Goal: Task Accomplishment & Management: Manage account settings

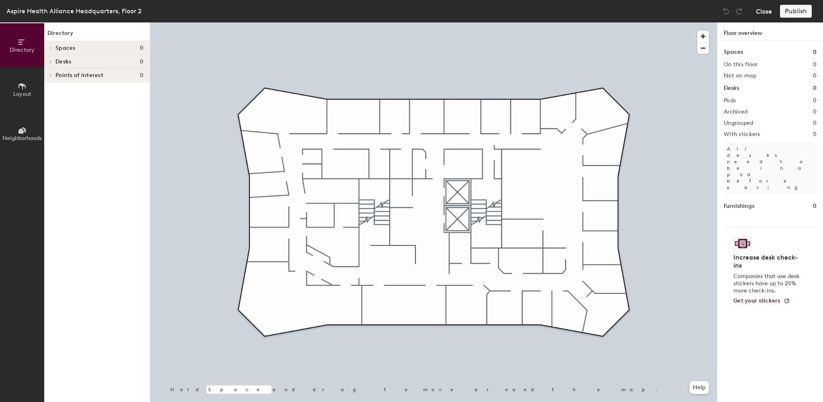
click at [760, 13] on button "Close" at bounding box center [764, 11] width 16 height 13
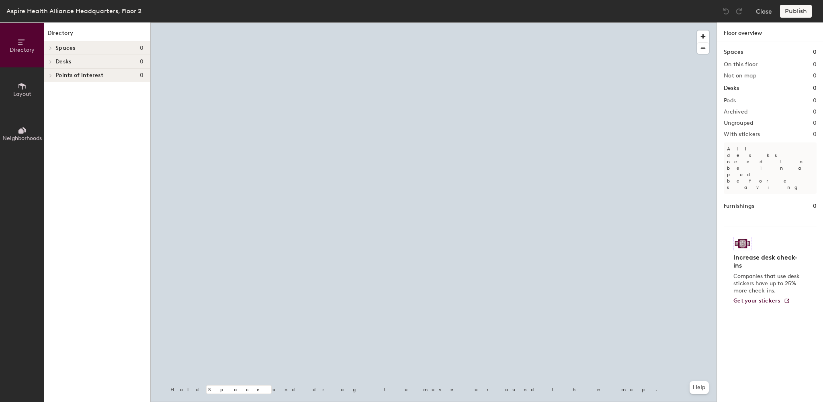
click at [15, 90] on button "Layout" at bounding box center [22, 89] width 44 height 44
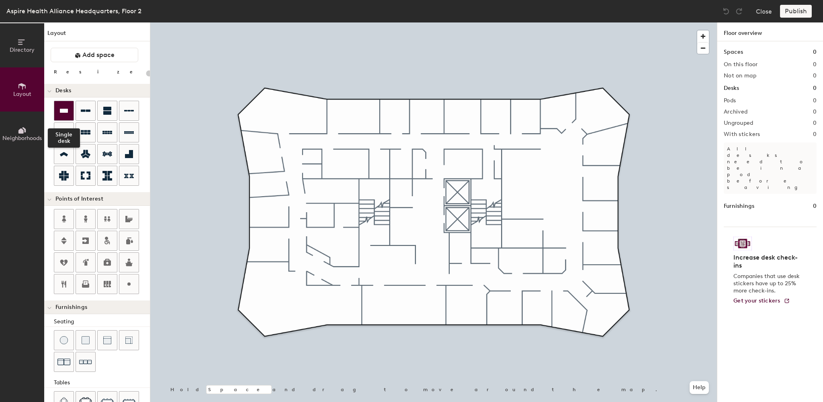
click at [66, 108] on icon at bounding box center [64, 111] width 10 height 10
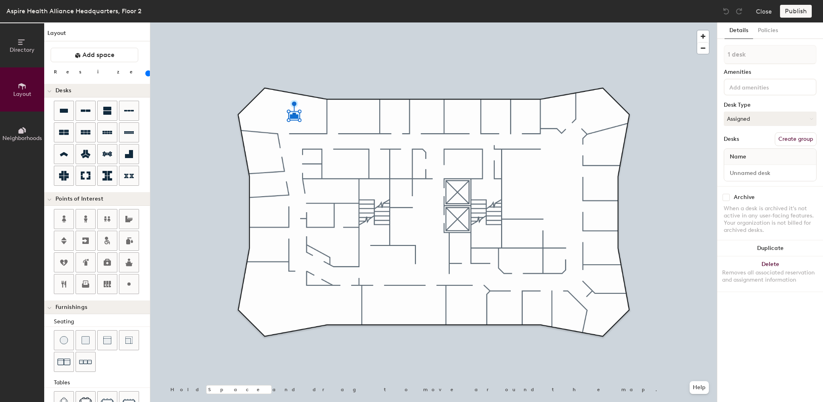
click at [795, 138] on button "Create group" at bounding box center [795, 140] width 42 height 14
click at [793, 14] on button "Publish" at bounding box center [796, 11] width 32 height 13
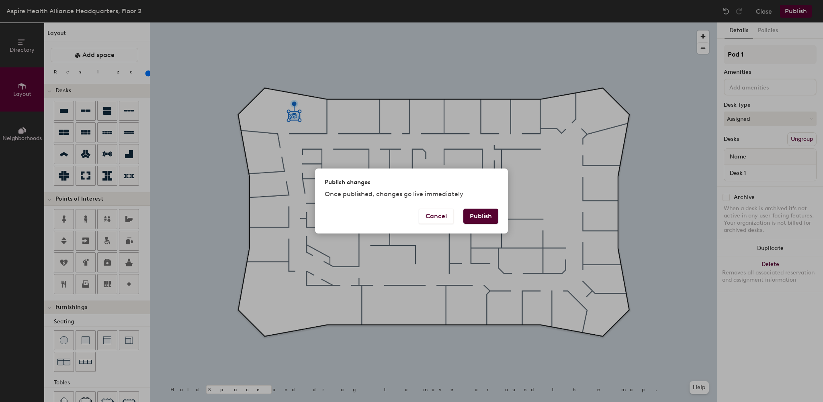
click at [476, 214] on button "Publish" at bounding box center [480, 216] width 35 height 15
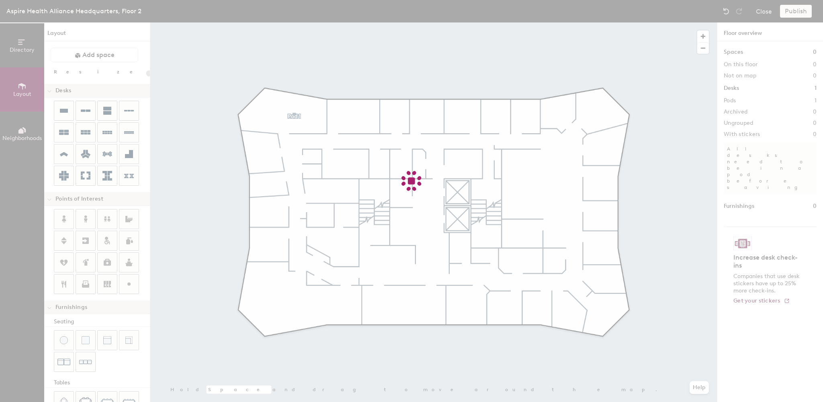
type input "20"
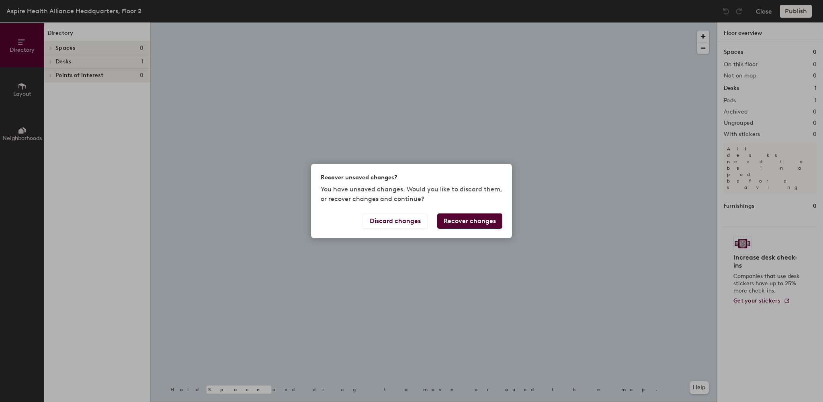
click at [299, 127] on body "Skip navigation Schedule Office People Analytics Visits Deliveries Services Man…" at bounding box center [411, 201] width 823 height 402
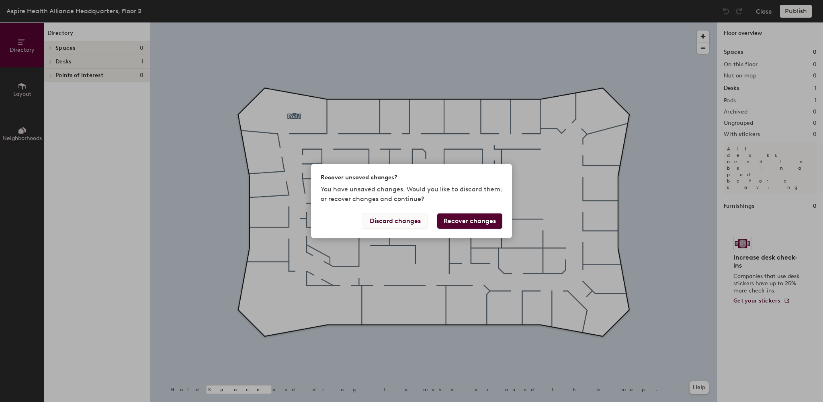
click at [411, 222] on button "Discard changes" at bounding box center [395, 221] width 65 height 15
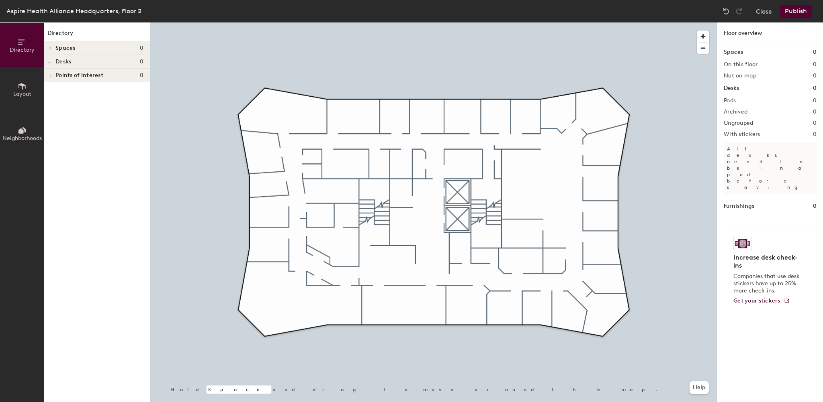
click at [793, 10] on button "Publish" at bounding box center [796, 11] width 32 height 13
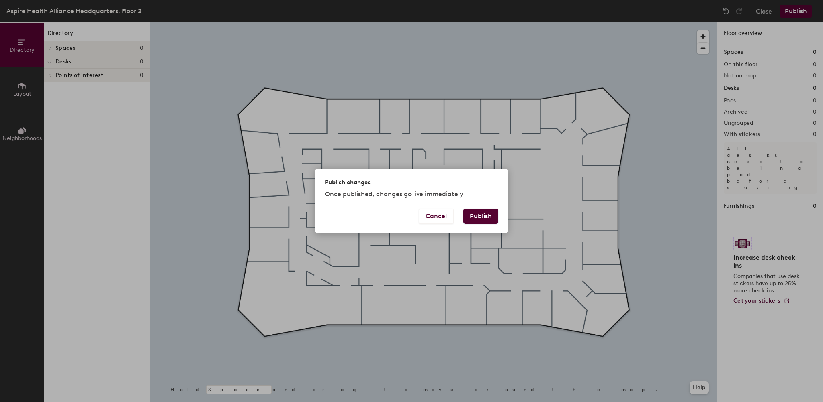
click at [472, 212] on button "Publish" at bounding box center [480, 216] width 35 height 15
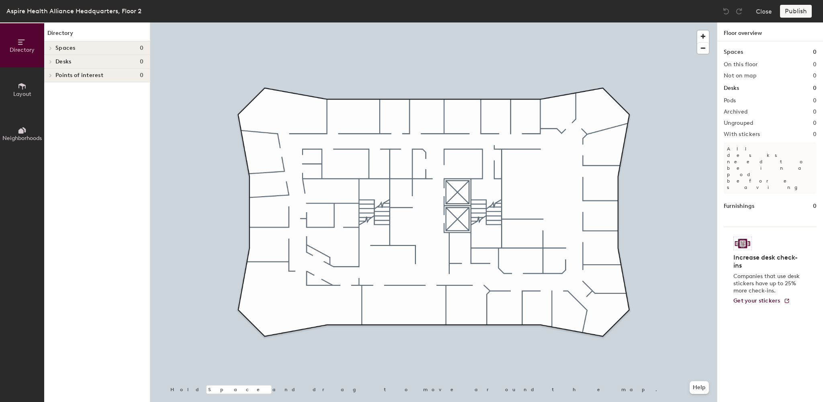
click at [21, 96] on span "Layout" at bounding box center [22, 94] width 18 height 7
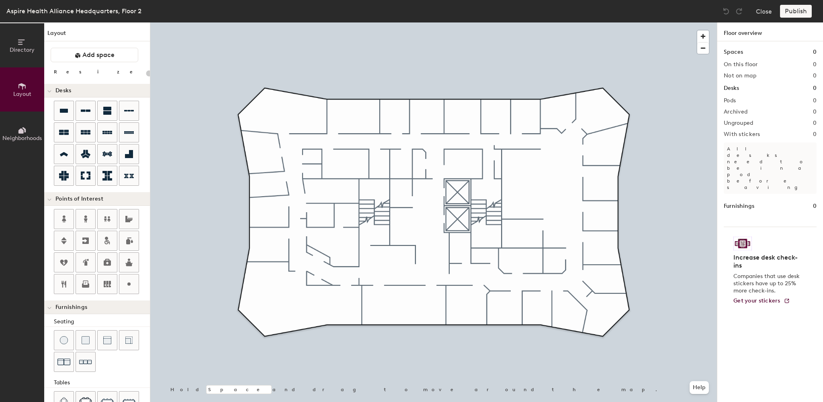
click at [19, 49] on span "Directory" at bounding box center [22, 50] width 25 height 7
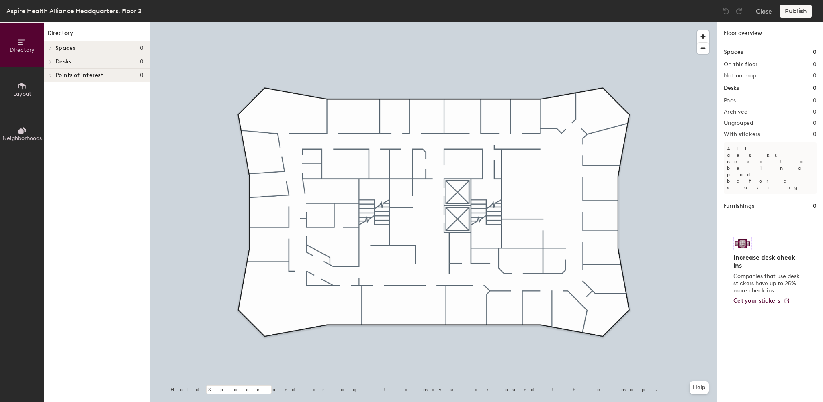
click at [23, 92] on span "Layout" at bounding box center [22, 94] width 18 height 7
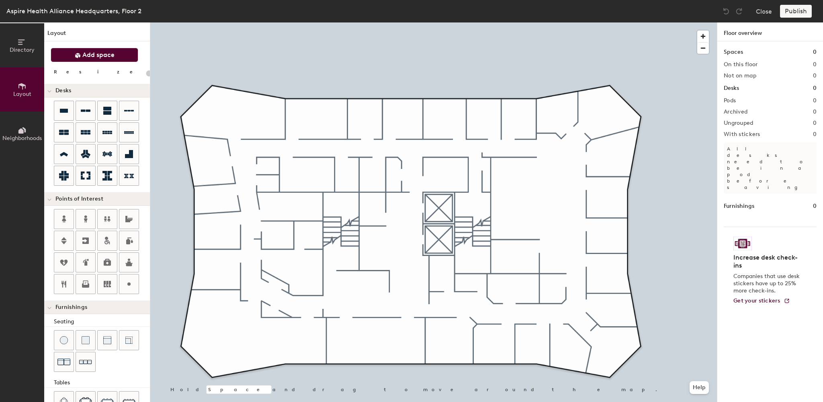
click at [90, 56] on span "Add space" at bounding box center [98, 55] width 32 height 8
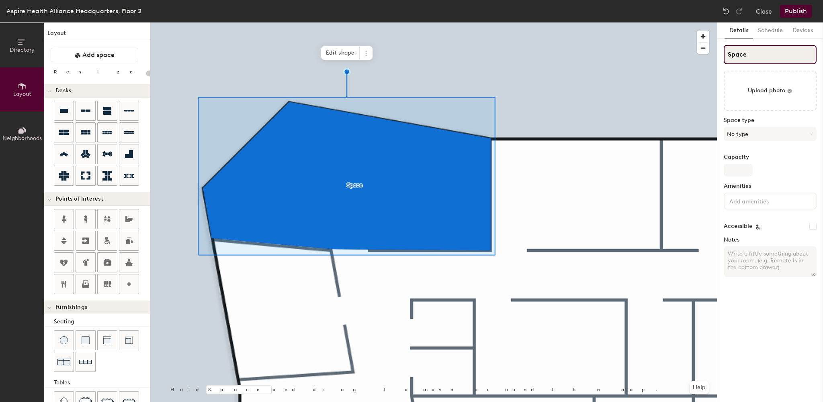
click at [705, 56] on div "Directory Layout Neighborhoods Layout Add space Resize Desks Points of Interest…" at bounding box center [411, 212] width 823 height 380
type input "20"
type input "MCI"
type input "20"
type input "MCI"
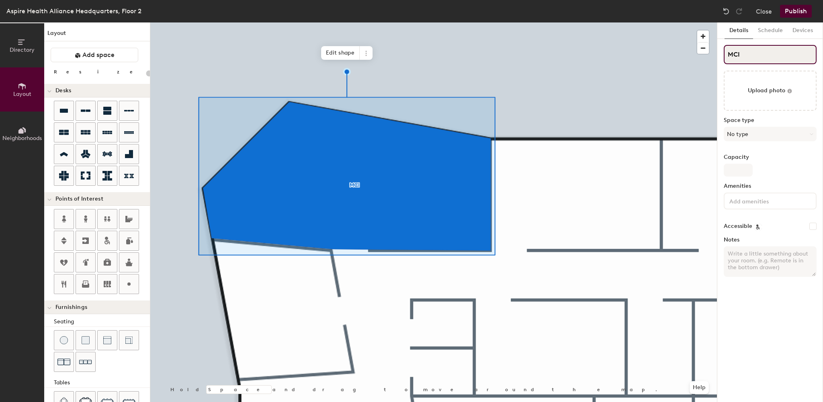
type input "20"
type input "MCI Tr"
type input "20"
type input "MCI Tria"
type input "20"
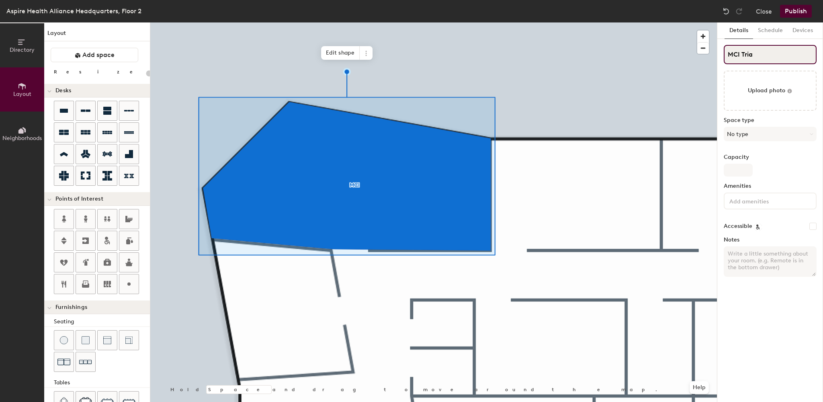
type input "MCI Triag"
type input "20"
type input "MCI Triage"
type input "20"
type input "MCI Triage"
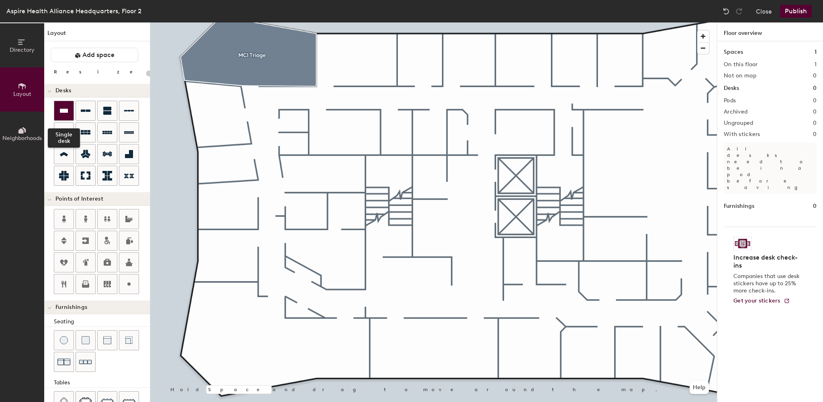
click at [64, 111] on icon at bounding box center [64, 111] width 8 height 4
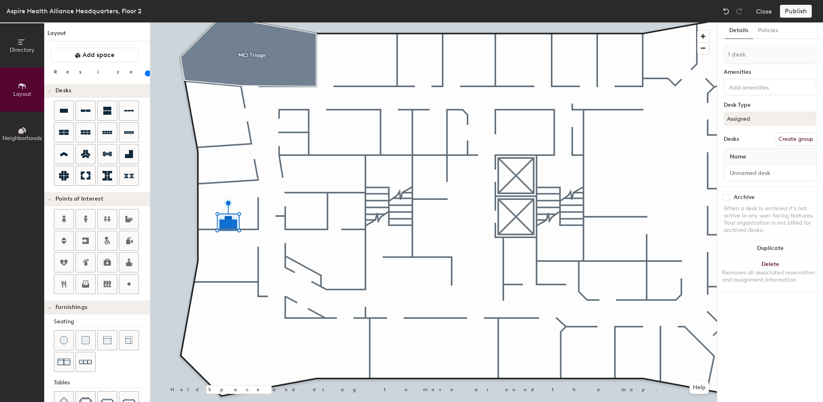
drag, startPoint x: 82, startPoint y: 75, endPoint x: 87, endPoint y: 75, distance: 5.2
click at [146, 75] on input "range" at bounding box center [146, 73] width 0 height 6
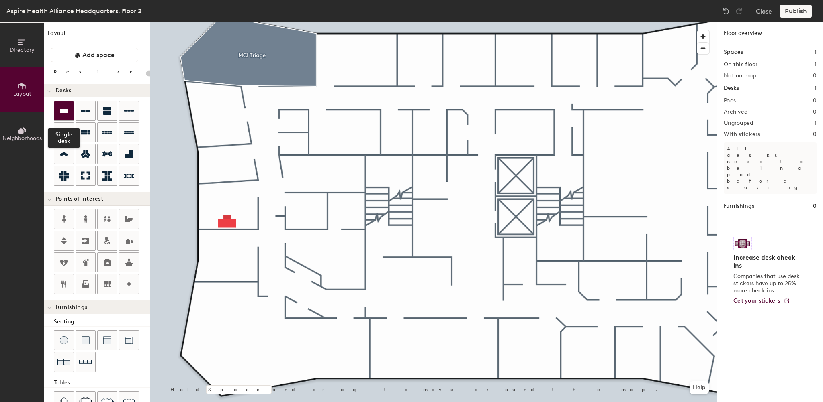
click at [61, 116] on div at bounding box center [63, 110] width 19 height 19
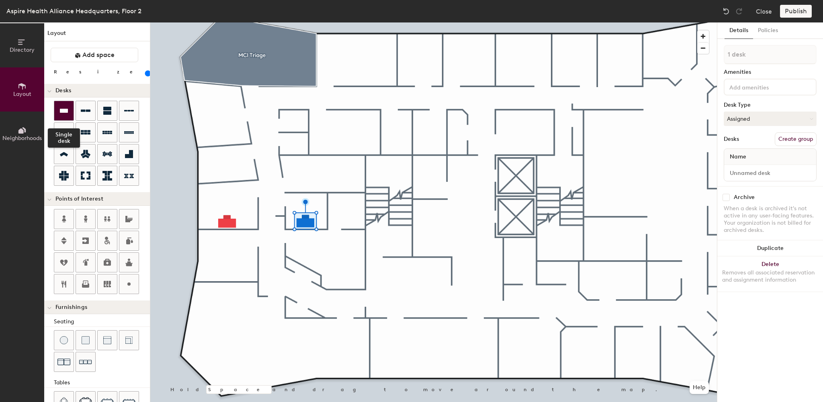
click at [65, 117] on div at bounding box center [63, 110] width 19 height 19
click at [796, 139] on button "Create group" at bounding box center [795, 140] width 42 height 14
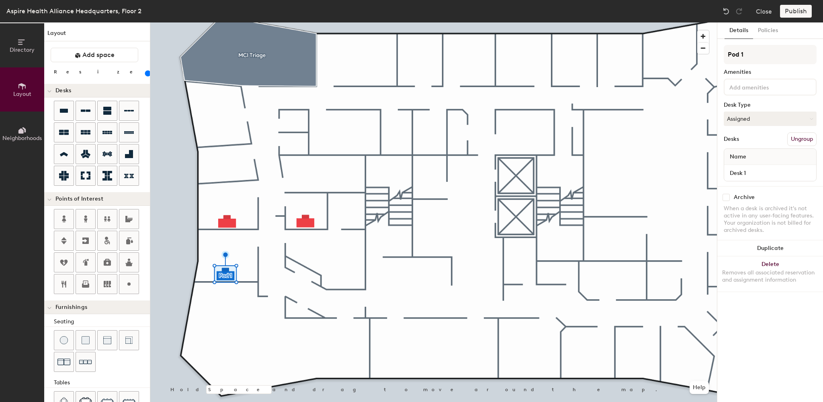
click at [793, 141] on button "Ungroup" at bounding box center [801, 140] width 29 height 14
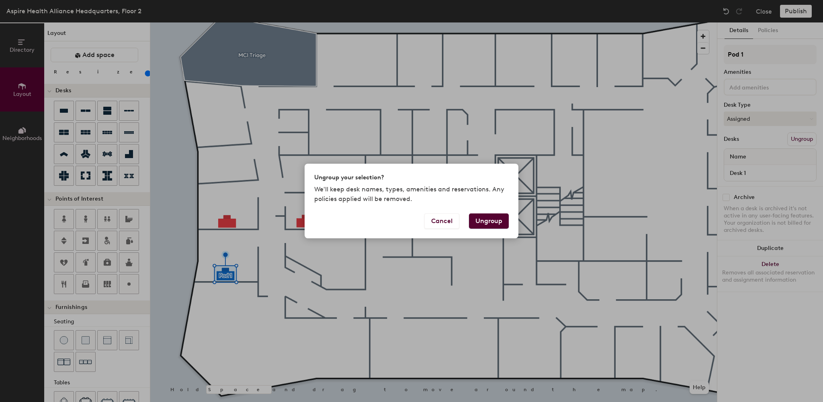
click at [492, 221] on button "Ungroup" at bounding box center [489, 221] width 40 height 15
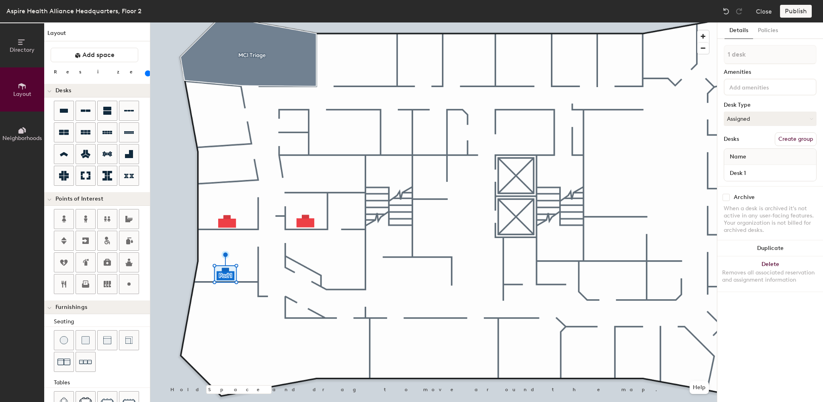
click at [266, 22] on div at bounding box center [433, 22] width 566 height 0
click at [794, 138] on button "Create group" at bounding box center [795, 140] width 42 height 14
drag, startPoint x: 751, startPoint y: 51, endPoint x: 724, endPoint y: 49, distance: 26.6
click at [724, 49] on input "Pod 1" at bounding box center [769, 54] width 93 height 19
click at [800, 137] on button "Ungroup" at bounding box center [801, 140] width 29 height 14
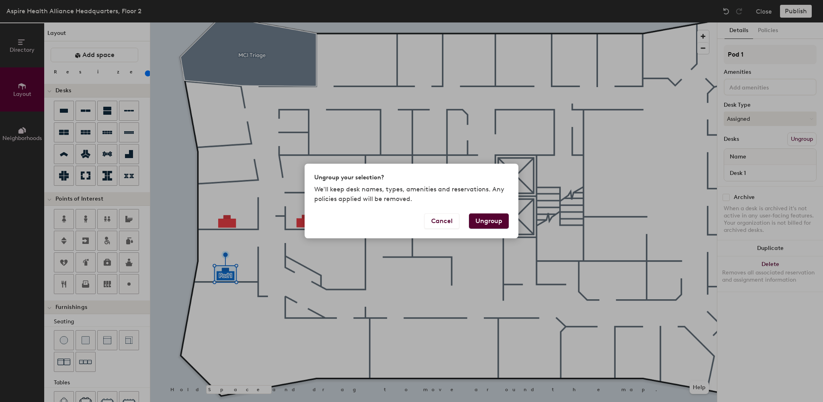
click at [477, 219] on button "Ungroup" at bounding box center [489, 221] width 40 height 15
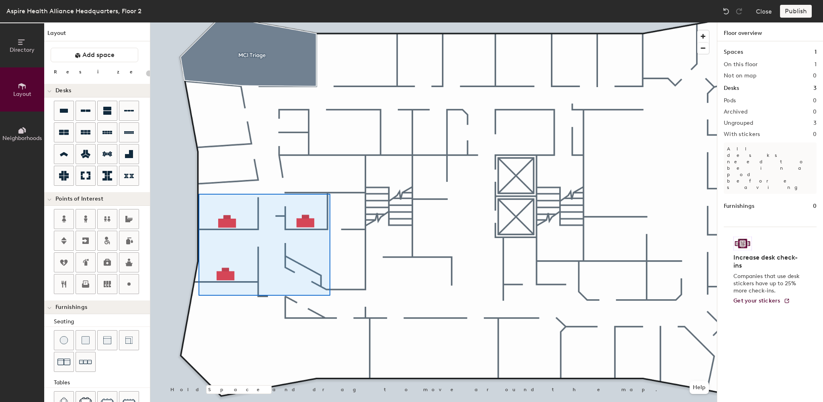
type input "140"
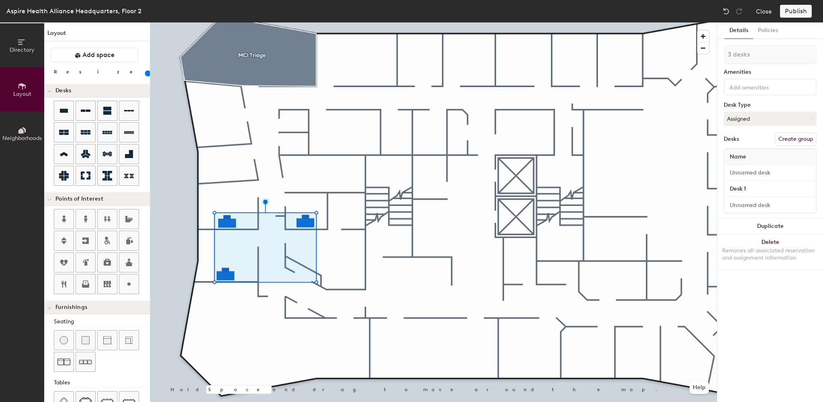
click at [797, 139] on button "Create group" at bounding box center [795, 140] width 42 height 14
click at [711, 56] on div "Directory Layout Neighborhoods Layout Add space Resize Desks Points of Interest…" at bounding box center [411, 212] width 823 height 380
type input "Private Offices"
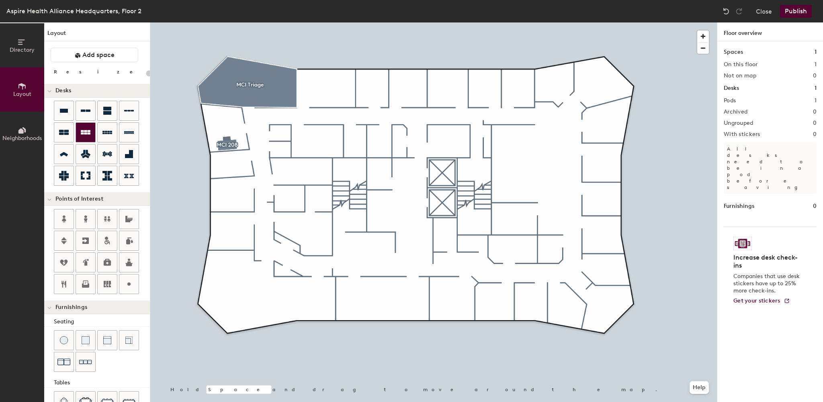
click at [82, 131] on icon at bounding box center [86, 132] width 10 height 4
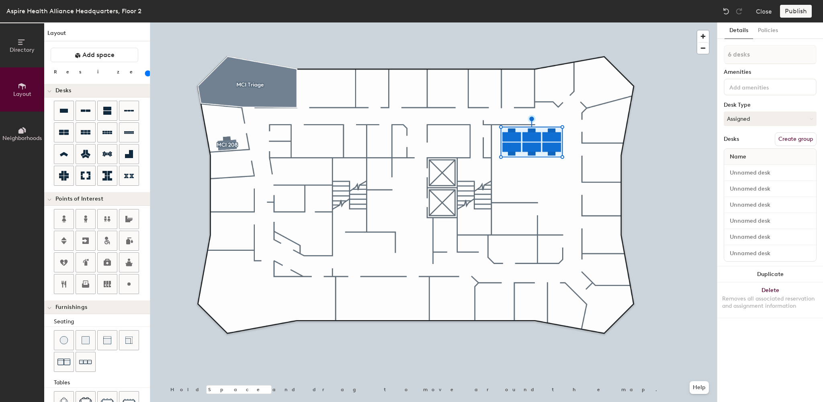
drag, startPoint x: 92, startPoint y: 73, endPoint x: 85, endPoint y: 74, distance: 6.9
click at [146, 74] on input "range" at bounding box center [146, 73] width 0 height 6
click at [88, 132] on icon at bounding box center [86, 133] width 10 height 10
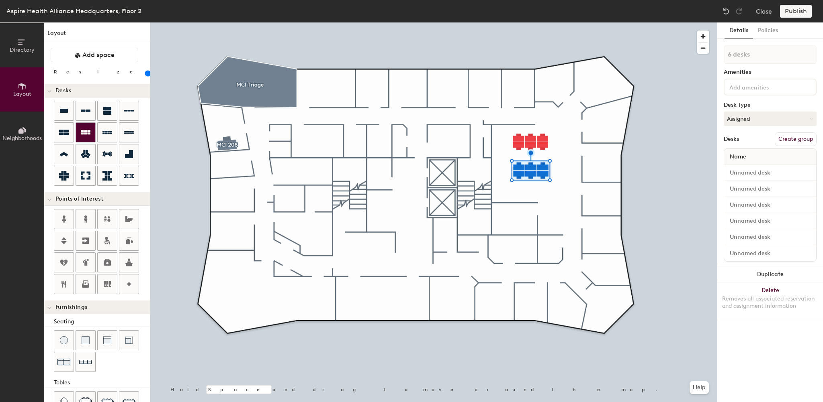
click at [87, 127] on div at bounding box center [85, 132] width 19 height 19
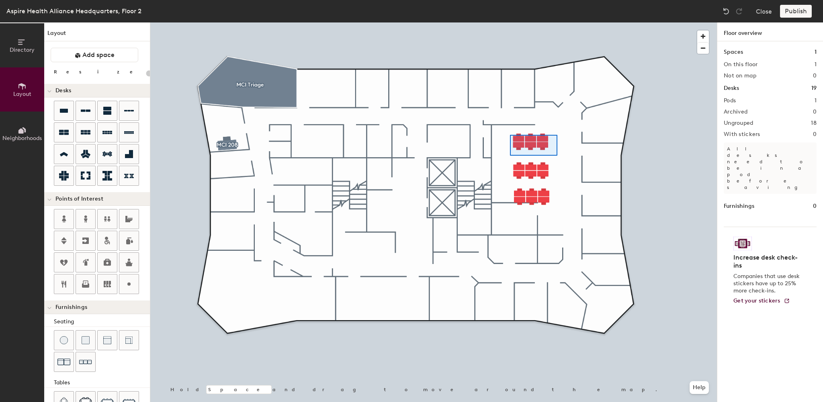
type input "120"
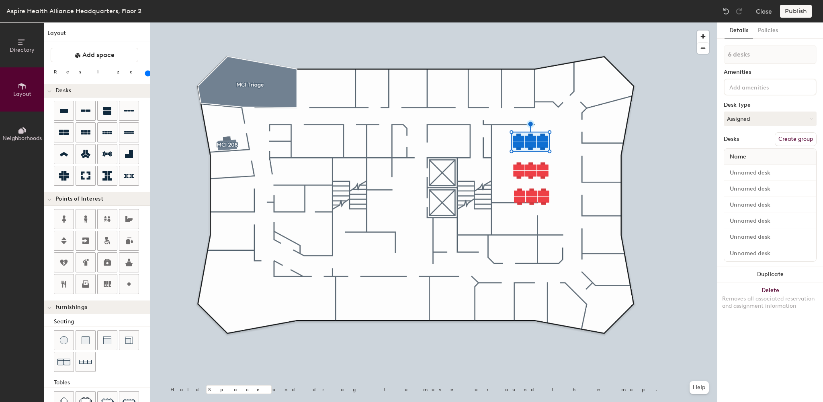
click at [791, 137] on button "Create group" at bounding box center [795, 140] width 42 height 14
type input "Pod 1"
click at [800, 137] on button "Create group" at bounding box center [795, 140] width 42 height 14
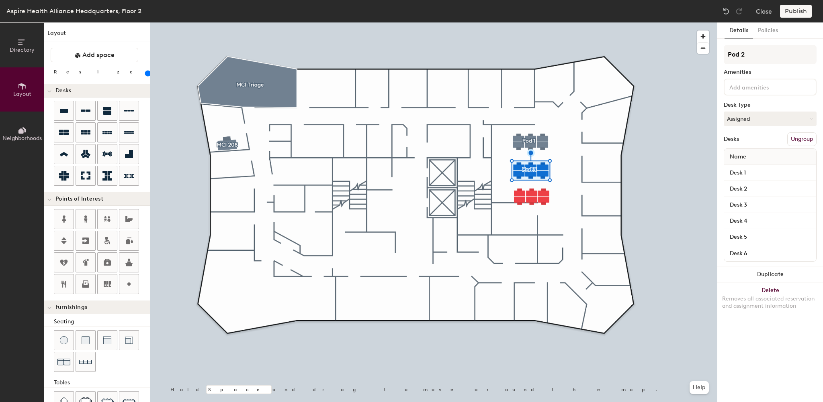
type input "Pod 2"
type input "120"
click at [784, 140] on button "Create group" at bounding box center [795, 140] width 42 height 14
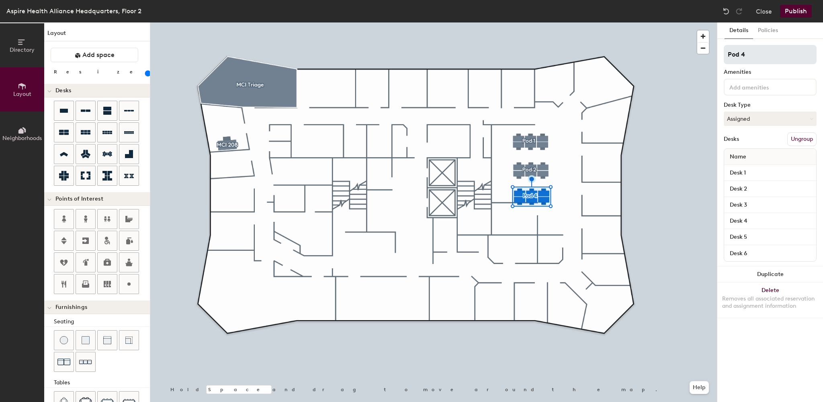
drag, startPoint x: 747, startPoint y: 58, endPoint x: 741, endPoint y: 58, distance: 6.4
click at [741, 58] on input "Pod 4" at bounding box center [769, 54] width 93 height 19
type input "Pod 3"
click at [572, 22] on div at bounding box center [433, 22] width 566 height 0
click at [738, 83] on input at bounding box center [763, 87] width 72 height 10
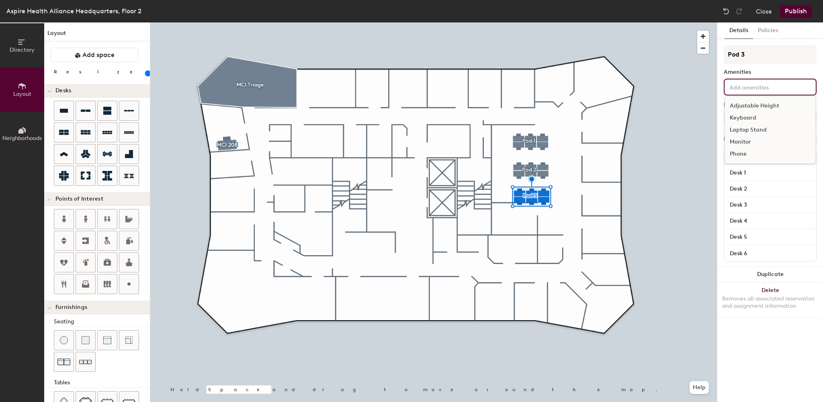
click at [738, 104] on div "Adjustable Height" at bounding box center [770, 106] width 90 height 12
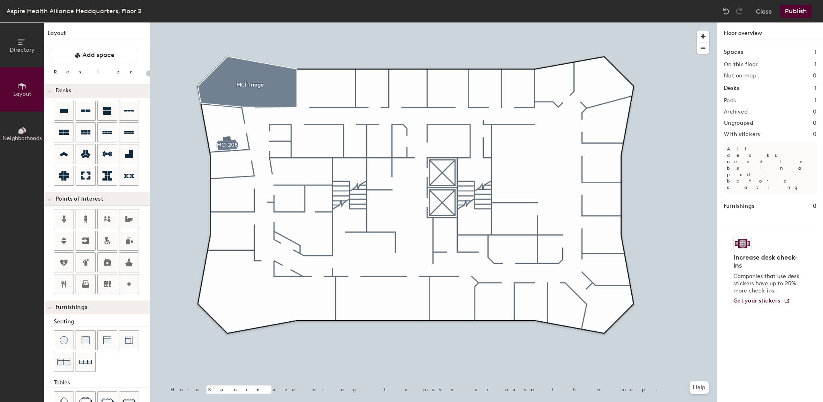
click at [224, 22] on div at bounding box center [433, 22] width 566 height 0
type input "200"
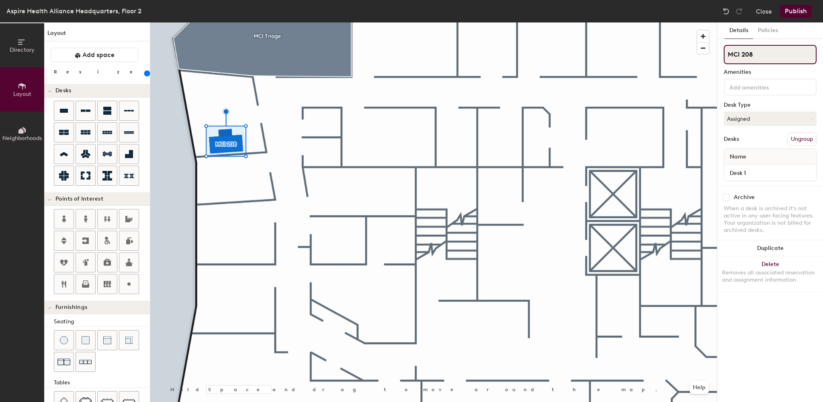
click at [684, 55] on div "Directory Layout Neighborhoods Layout Add space Resize Desks Points of Interest…" at bounding box center [411, 212] width 823 height 380
click at [684, 57] on div "Directory Layout Neighborhoods Layout Add space Resize Desks Points of Interest…" at bounding box center [411, 212] width 823 height 380
type input "MCI 208"
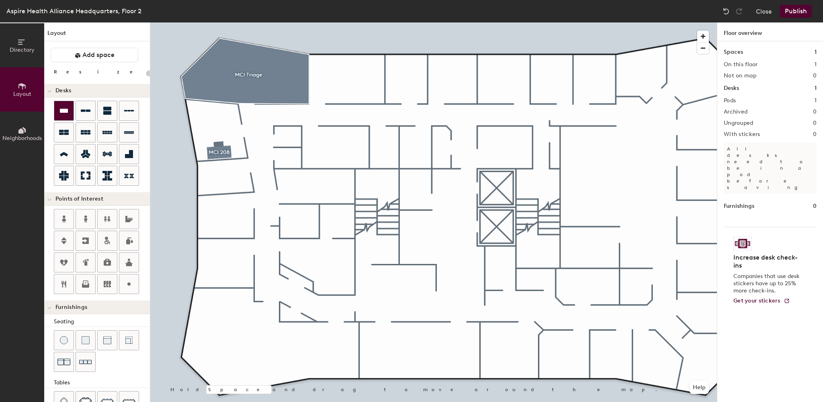
click at [67, 109] on icon at bounding box center [64, 111] width 8 height 4
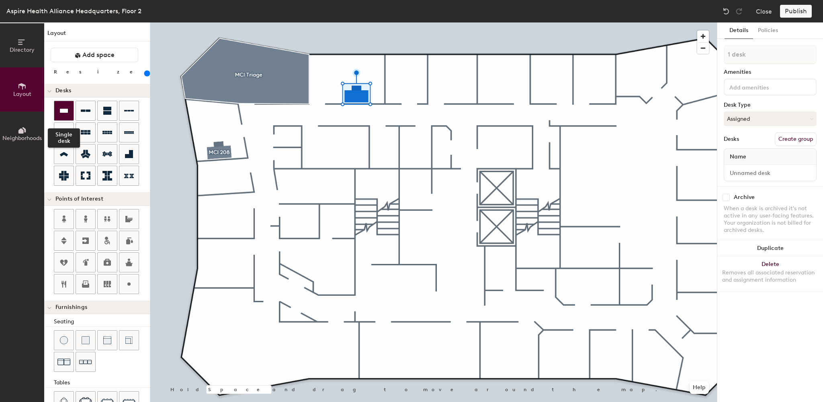
click at [67, 114] on icon at bounding box center [64, 111] width 10 height 10
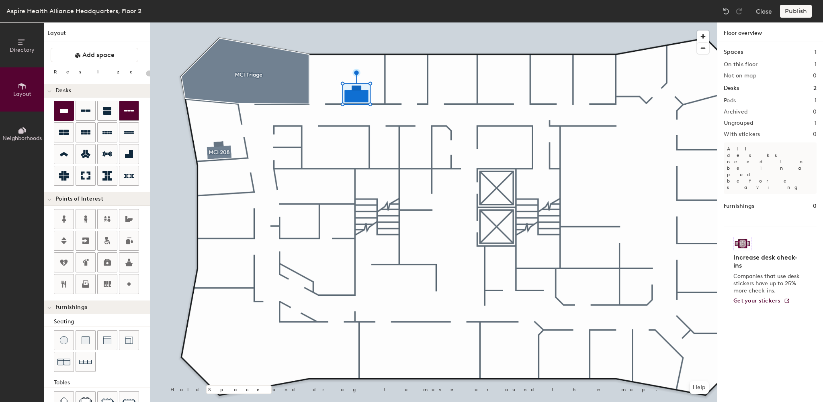
type input "200"
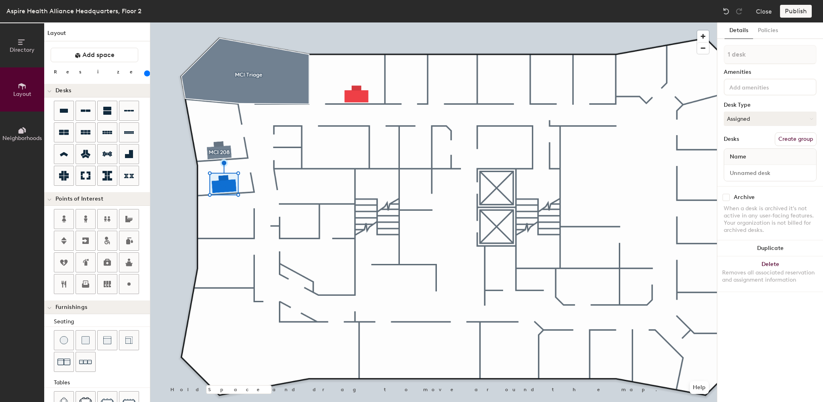
click at [784, 138] on button "Create group" at bounding box center [795, 140] width 42 height 14
click at [704, 59] on div "Directory Layout Neighborhoods Layout Add space Resize Desks Points of Interest…" at bounding box center [411, 212] width 823 height 380
type input "MCI 207"
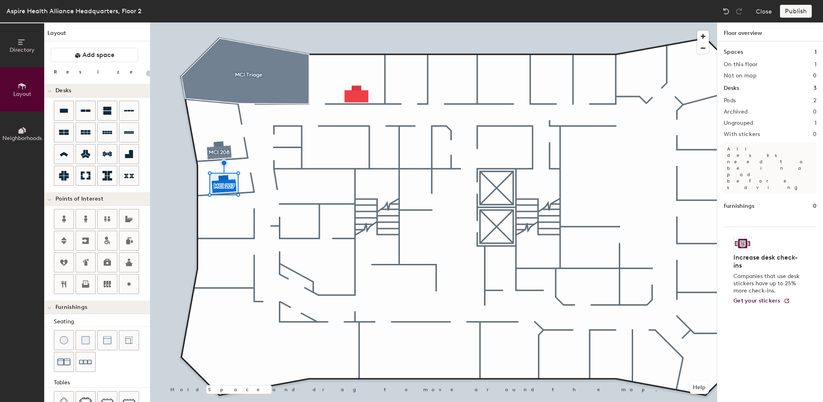
type input "200"
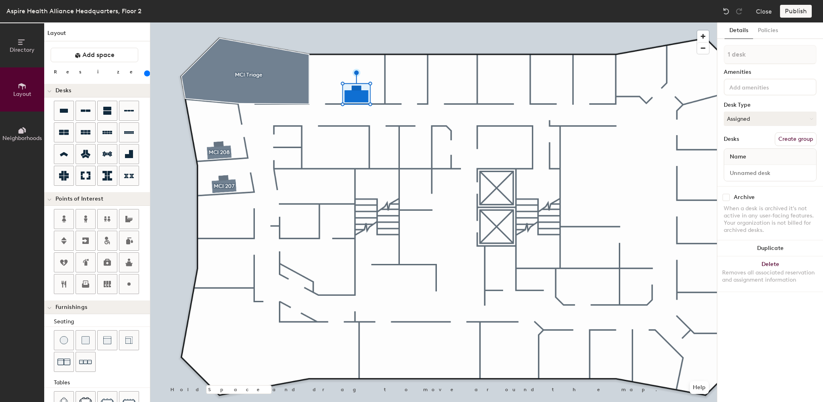
click at [786, 141] on button "Create group" at bounding box center [795, 140] width 42 height 14
click at [685, 53] on div "Directory Layout Neighborhoods Layout Add space Resize Desks Points of Interest…" at bounding box center [411, 212] width 823 height 380
type input "210"
click at [739, 116] on button "Assigned" at bounding box center [769, 119] width 93 height 14
click at [734, 141] on div "Assigned" at bounding box center [764, 144] width 80 height 12
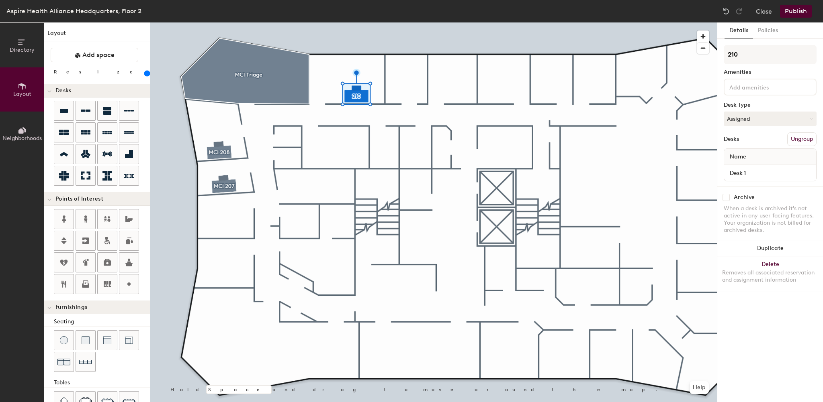
click at [794, 12] on button "Publish" at bounding box center [796, 11] width 32 height 13
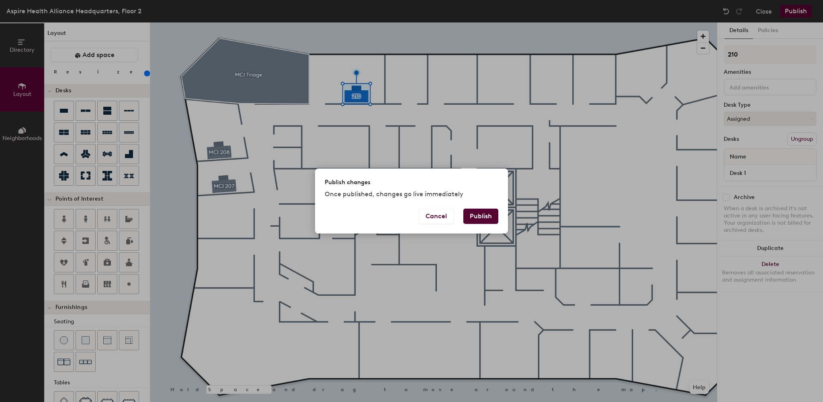
click at [485, 216] on button "Publish" at bounding box center [480, 216] width 35 height 15
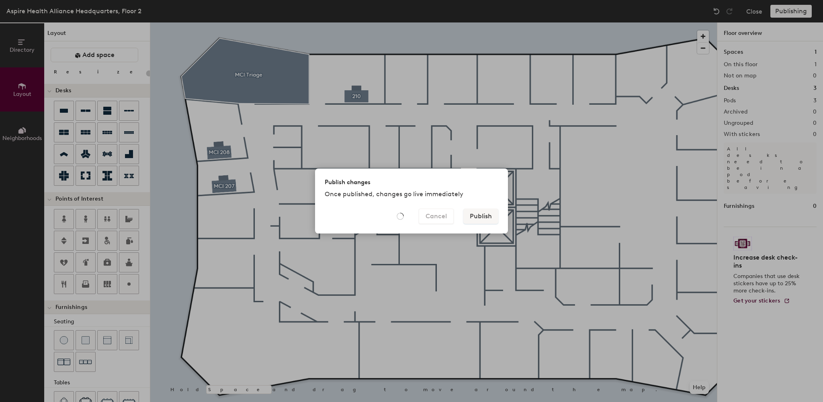
type input "20"
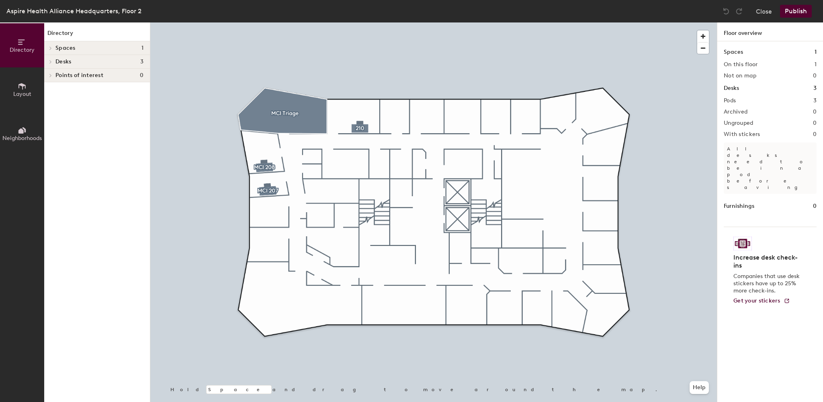
click at [794, 13] on button "Publish" at bounding box center [796, 11] width 32 height 13
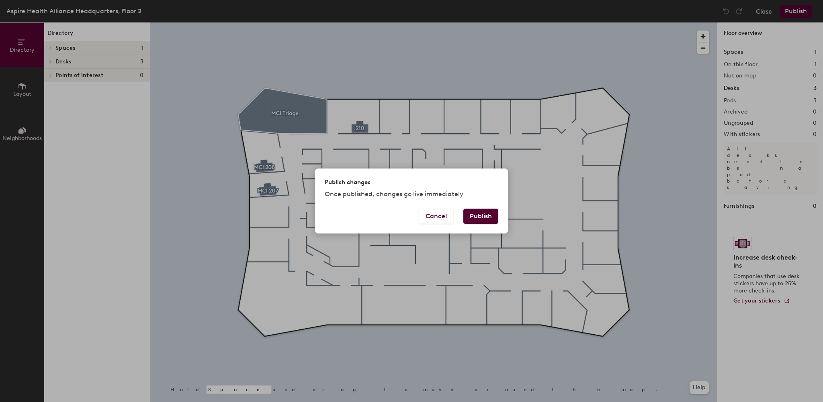
click at [481, 219] on button "Publish" at bounding box center [480, 216] width 35 height 15
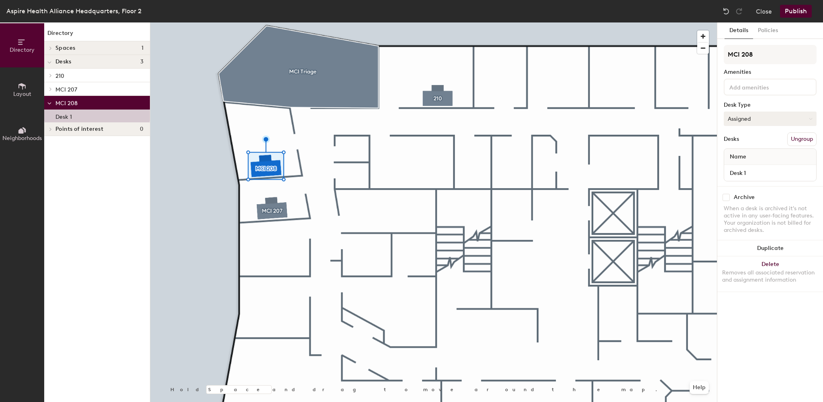
click at [731, 119] on button "Assigned" at bounding box center [769, 119] width 93 height 14
click at [734, 167] on div "Hoteled" at bounding box center [764, 168] width 80 height 12
click at [794, 11] on button "Publish" at bounding box center [796, 11] width 32 height 13
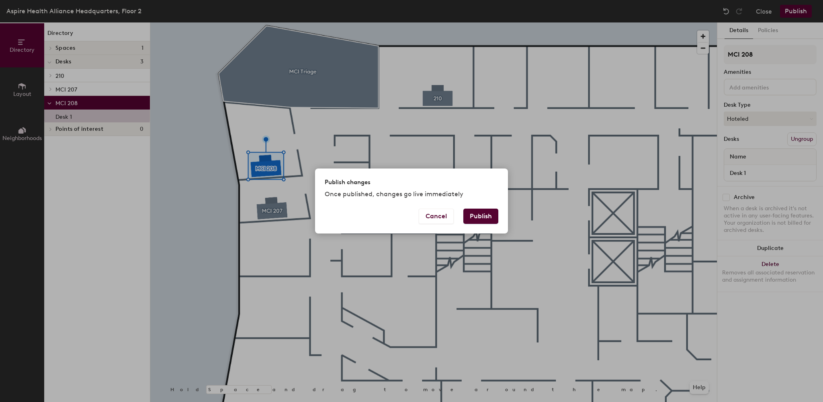
click at [482, 217] on button "Publish" at bounding box center [480, 216] width 35 height 15
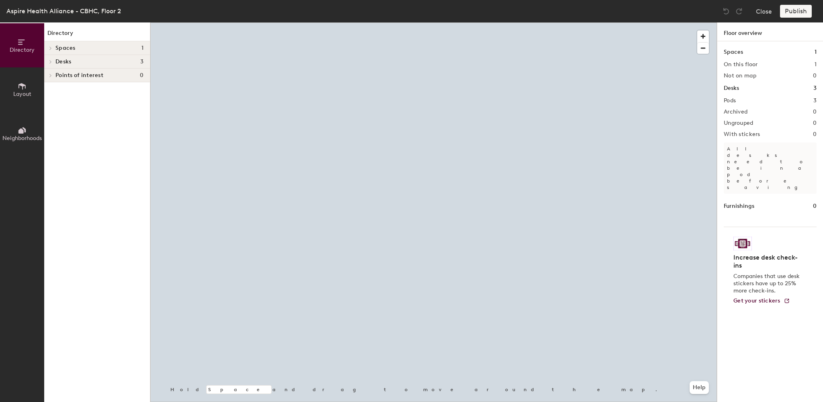
click at [365, 22] on div at bounding box center [433, 22] width 566 height 0
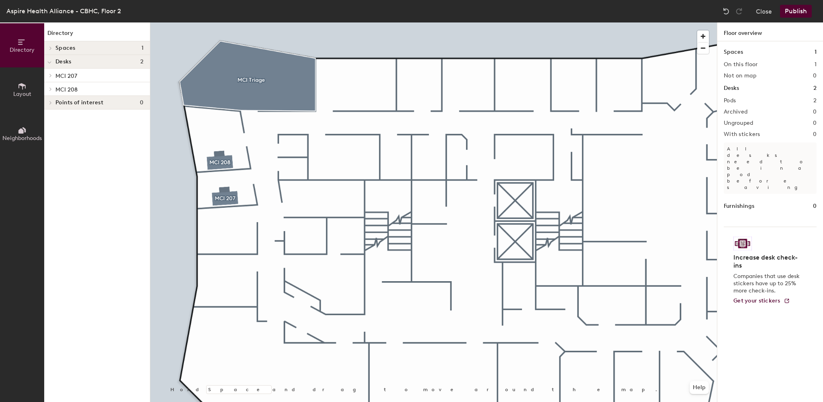
click at [24, 82] on icon at bounding box center [22, 86] width 9 height 9
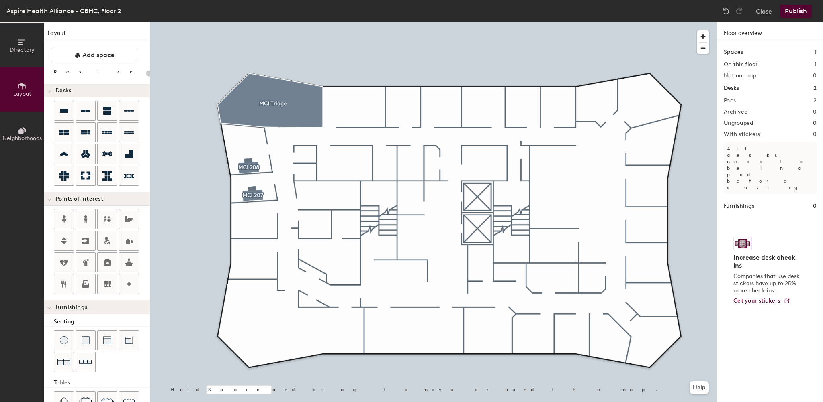
click at [794, 10] on button "Publish" at bounding box center [796, 11] width 32 height 13
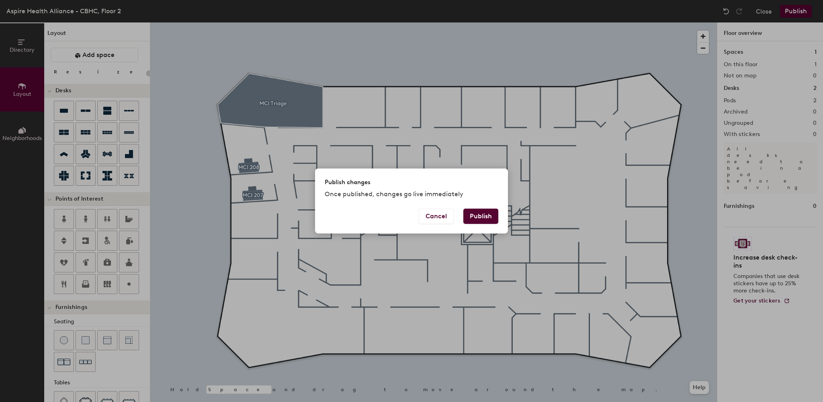
click at [289, 186] on div "Publish changes Once published, changes go live immediately Cancel Publish" at bounding box center [411, 201] width 823 height 402
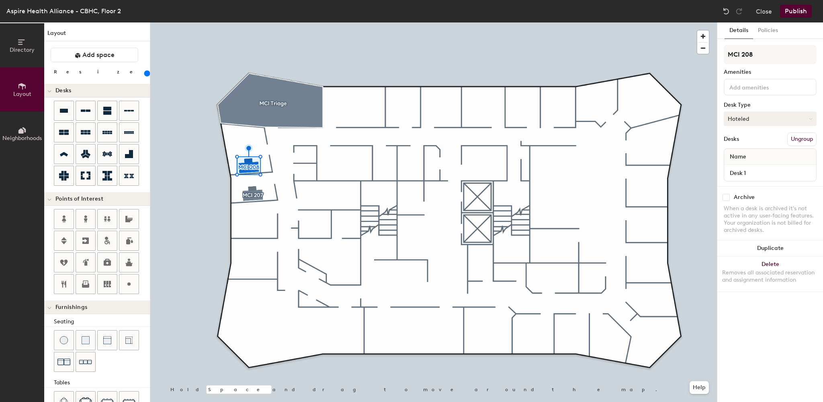
click at [763, 113] on button "Hoteled" at bounding box center [769, 119] width 93 height 14
click at [742, 142] on div "Assigned" at bounding box center [764, 144] width 80 height 12
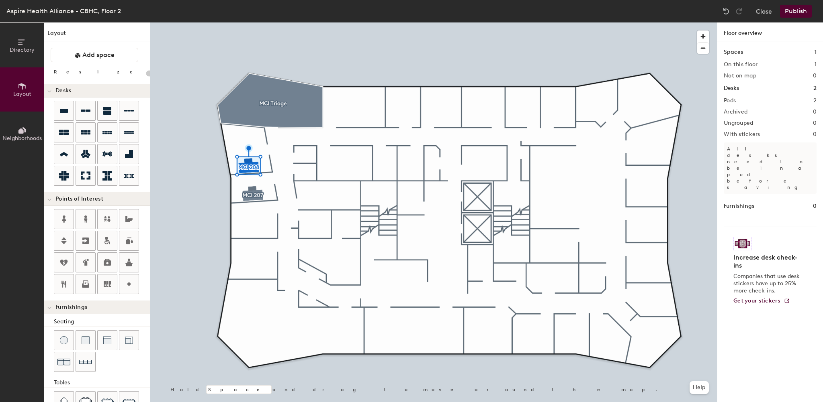
click at [793, 13] on button "Publish" at bounding box center [796, 11] width 32 height 13
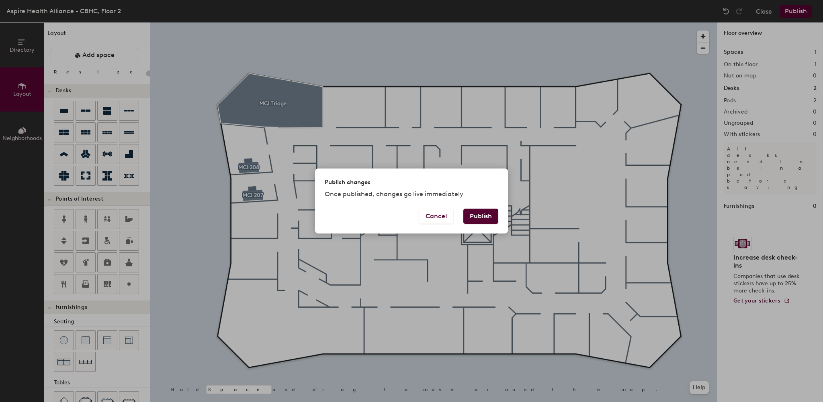
click at [475, 219] on button "Publish" at bounding box center [480, 216] width 35 height 15
type input "20"
